Goal: Find specific page/section: Locate item on page

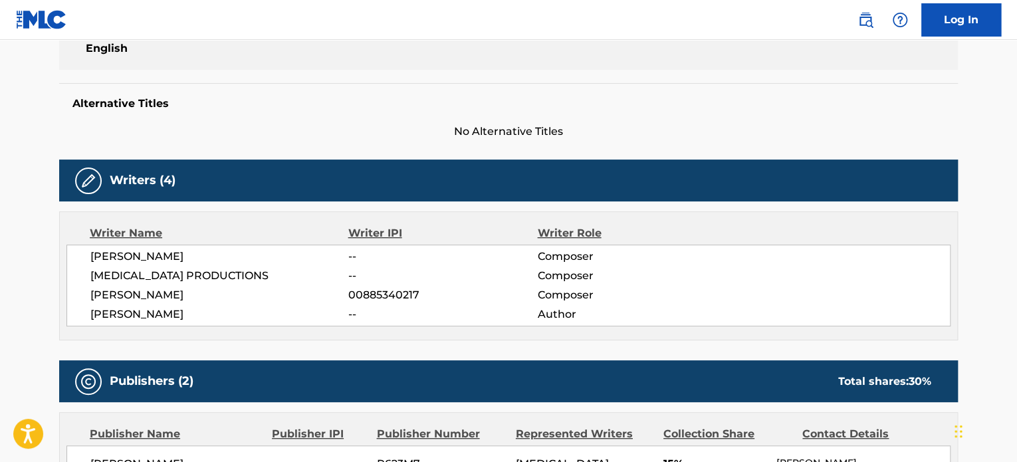
scroll to position [332, 0]
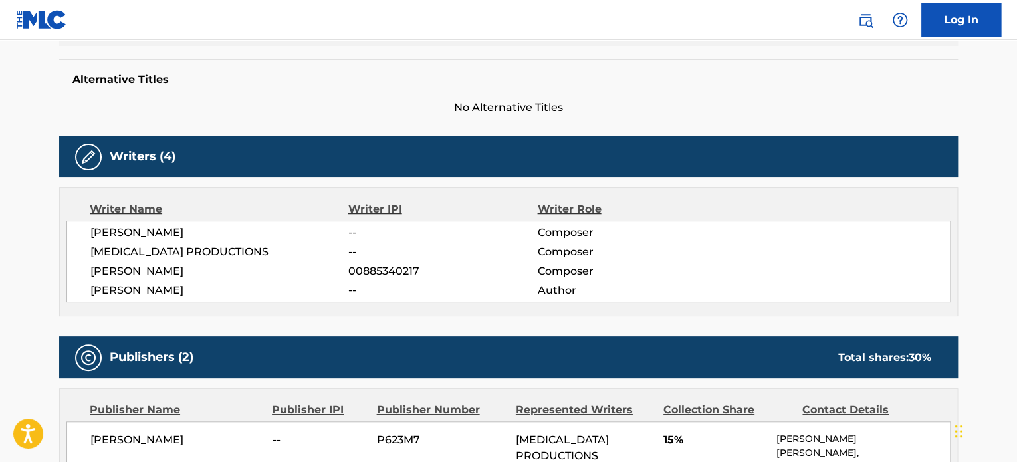
drag, startPoint x: 86, startPoint y: 228, endPoint x: 205, endPoint y: 284, distance: 131.7
click at [185, 268] on div "[PERSON_NAME] -- Composer [MEDICAL_DATA] PRODUCTIONS -- Composer [PERSON_NAME] …" at bounding box center [508, 262] width 884 height 82
click at [209, 289] on span "[PERSON_NAME]" at bounding box center [219, 290] width 258 height 16
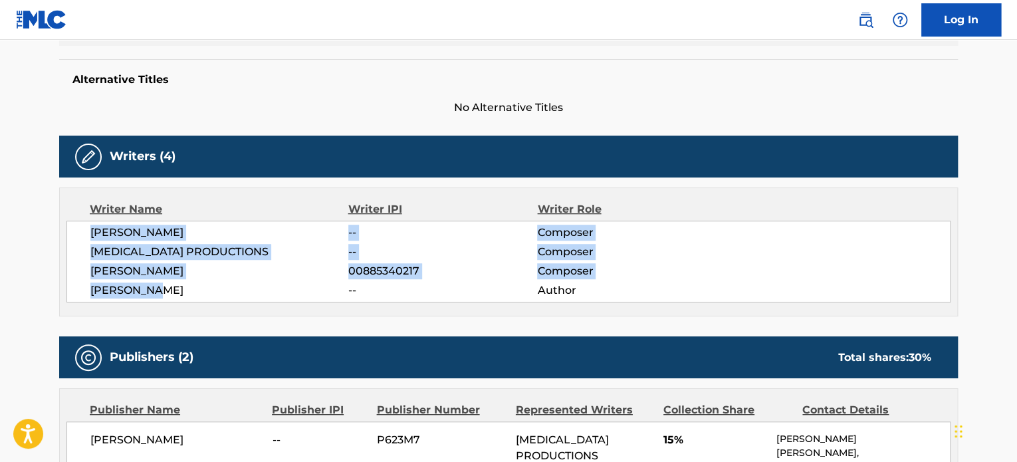
drag, startPoint x: 179, startPoint y: 291, endPoint x: 90, endPoint y: 233, distance: 106.2
click at [90, 233] on div "[PERSON_NAME] -- Composer [MEDICAL_DATA] PRODUCTIONS -- Composer [PERSON_NAME] …" at bounding box center [508, 262] width 884 height 82
copy div "[PERSON_NAME] -- Composer [MEDICAL_DATA] PRODUCTIONS -- Composer [PERSON_NAME] …"
click at [283, 259] on div "[PERSON_NAME] -- Composer [MEDICAL_DATA] PRODUCTIONS -- Composer [PERSON_NAME] …" at bounding box center [508, 262] width 884 height 82
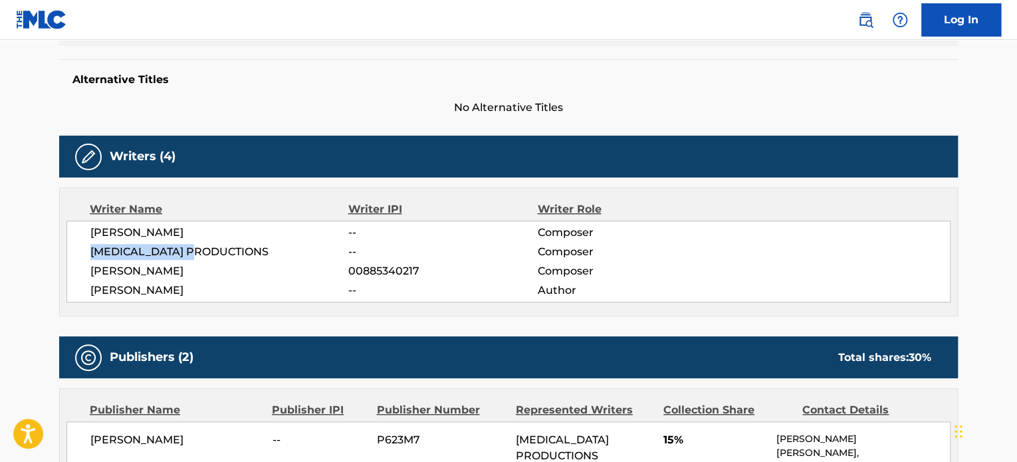
drag, startPoint x: 219, startPoint y: 257, endPoint x: 88, endPoint y: 253, distance: 131.0
click at [88, 253] on div "[PERSON_NAME] -- Composer [MEDICAL_DATA] PRODUCTIONS -- Composer [PERSON_NAME] …" at bounding box center [508, 262] width 884 height 82
